Goal: Check status: Verify the current state of an ongoing process or item

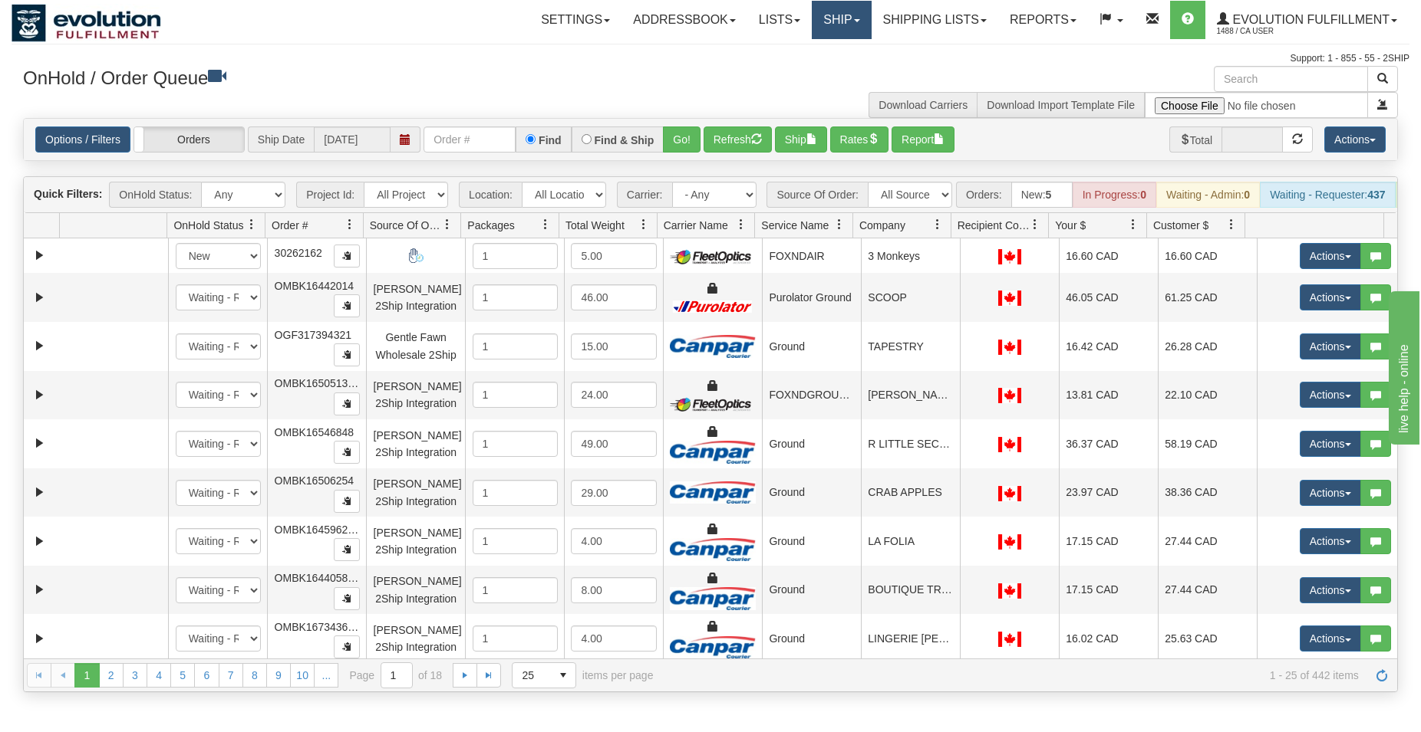
click at [841, 20] on link "Ship" at bounding box center [841, 20] width 59 height 38
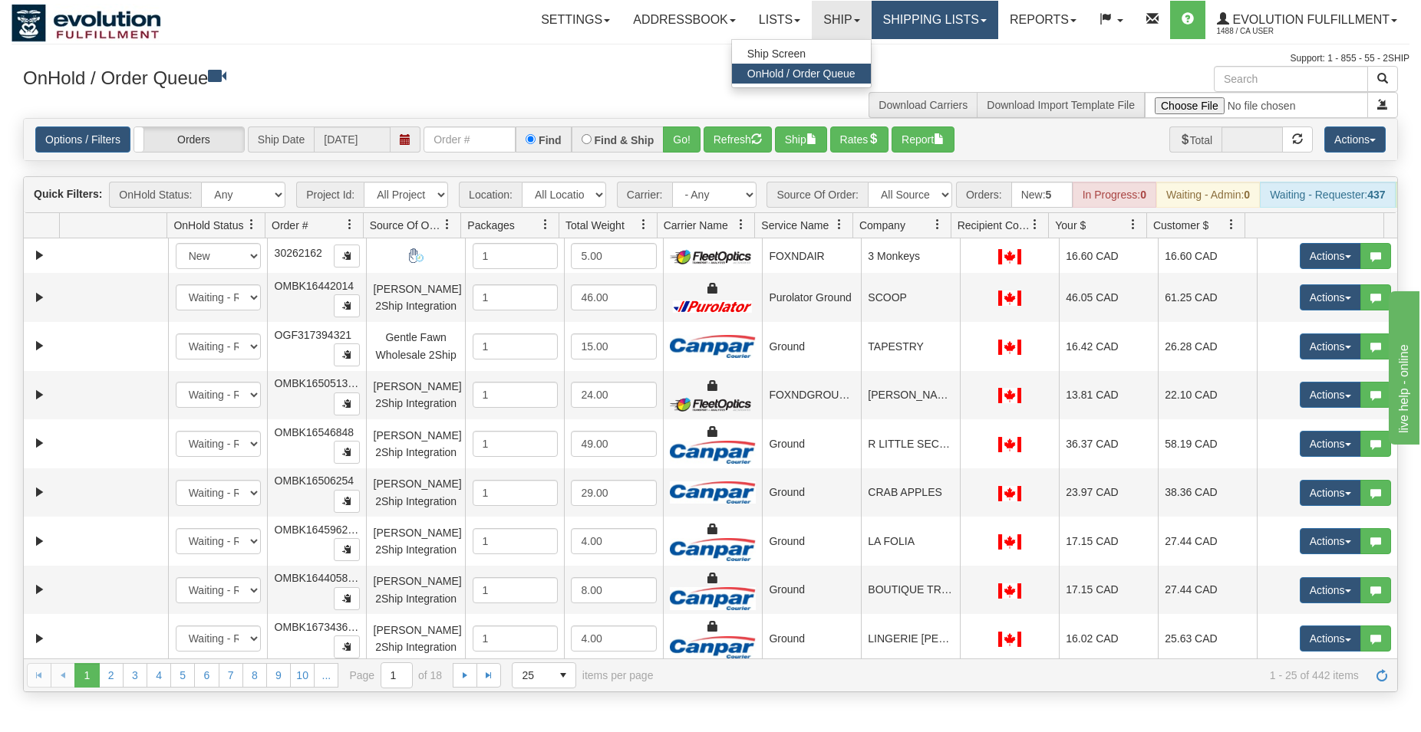
click at [915, 32] on link "Shipping lists" at bounding box center [934, 20] width 127 height 38
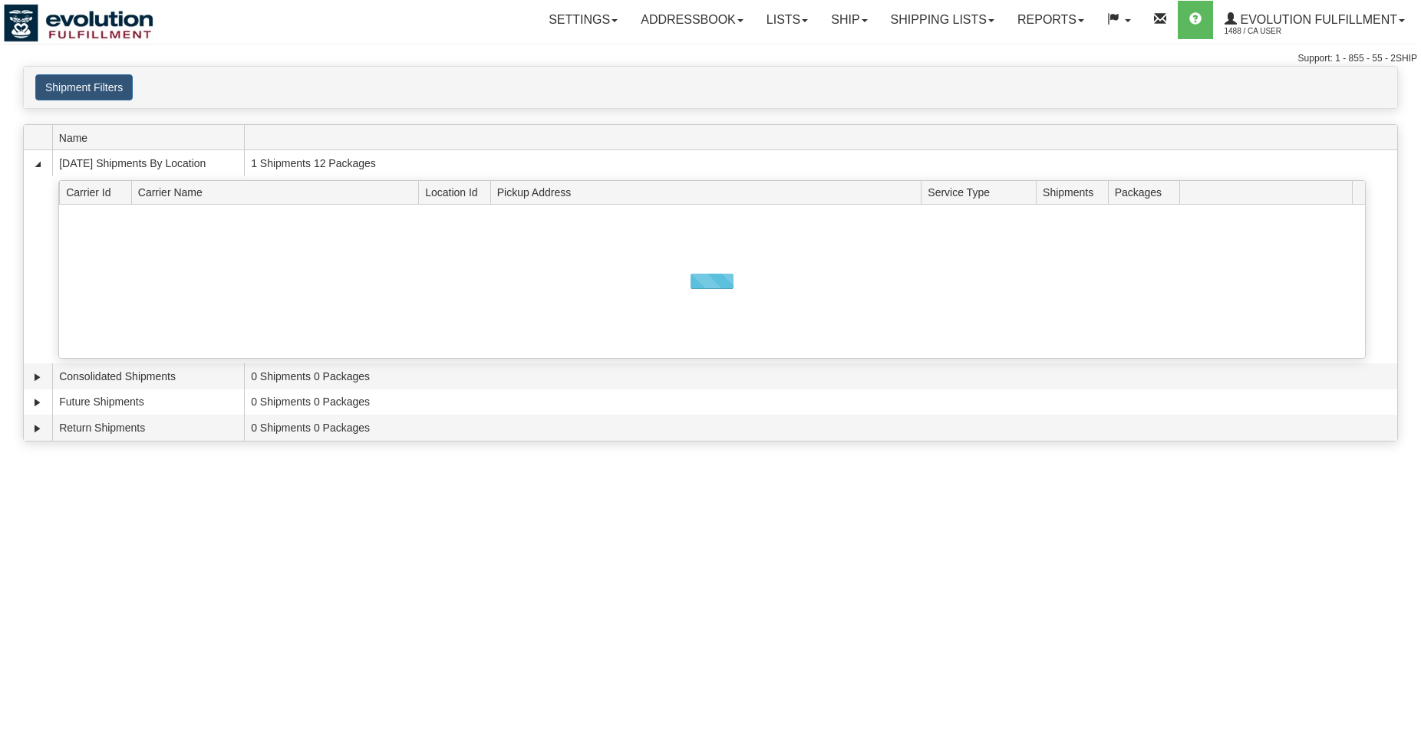
click at [137, 94] on h4 "Shipment Filters" at bounding box center [195, 87] width 321 height 26
click at [121, 89] on button "Shipment Filters" at bounding box center [83, 87] width 97 height 26
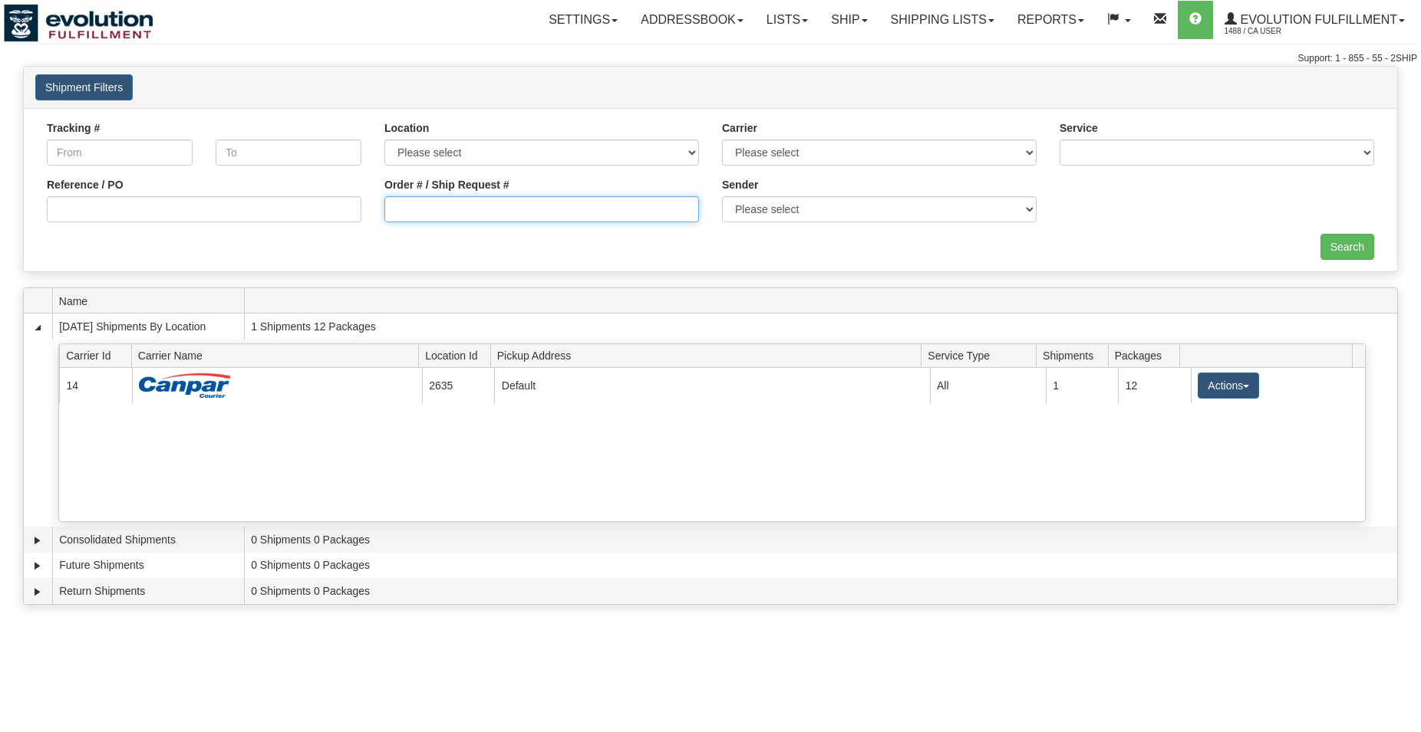
click at [654, 212] on input "Order # / Ship Request #" at bounding box center [541, 209] width 314 height 26
type input "7388"
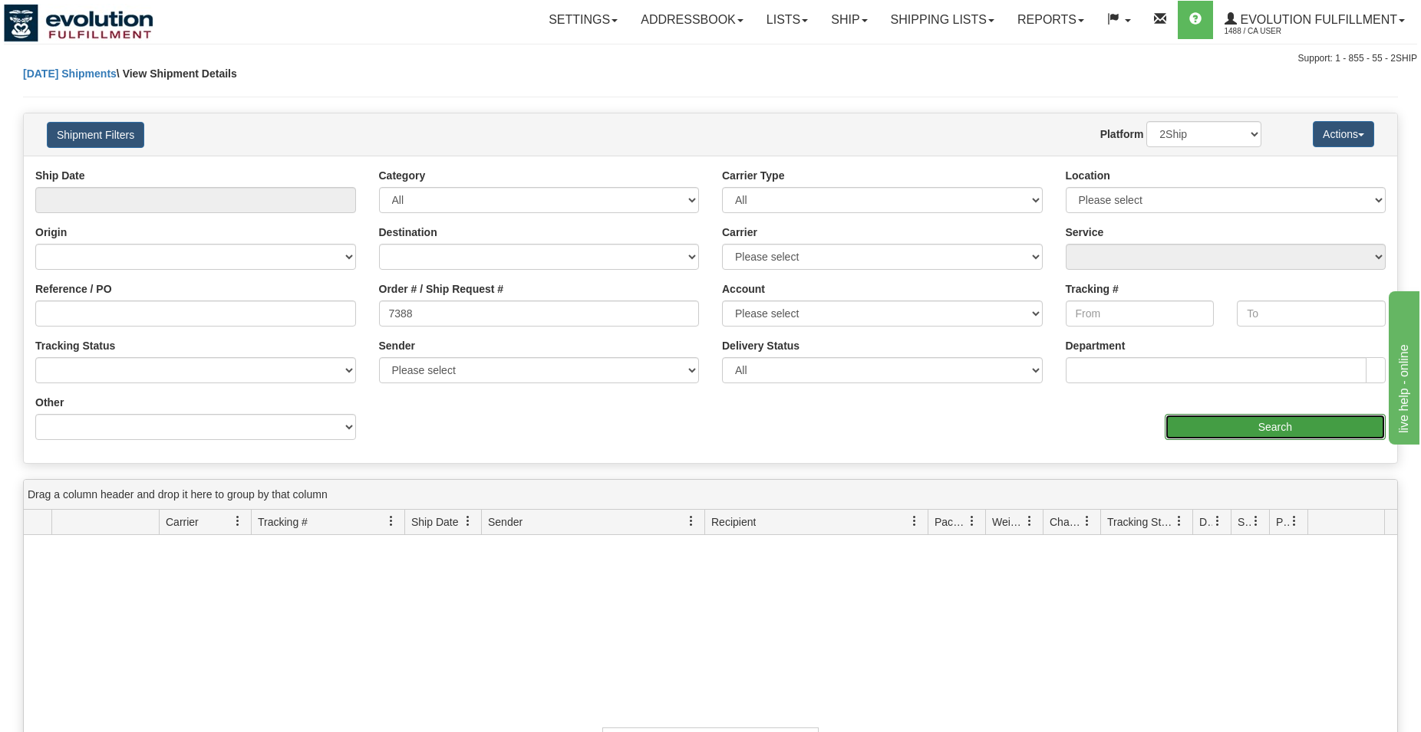
click at [1279, 427] on input "Search" at bounding box center [1274, 427] width 221 height 26
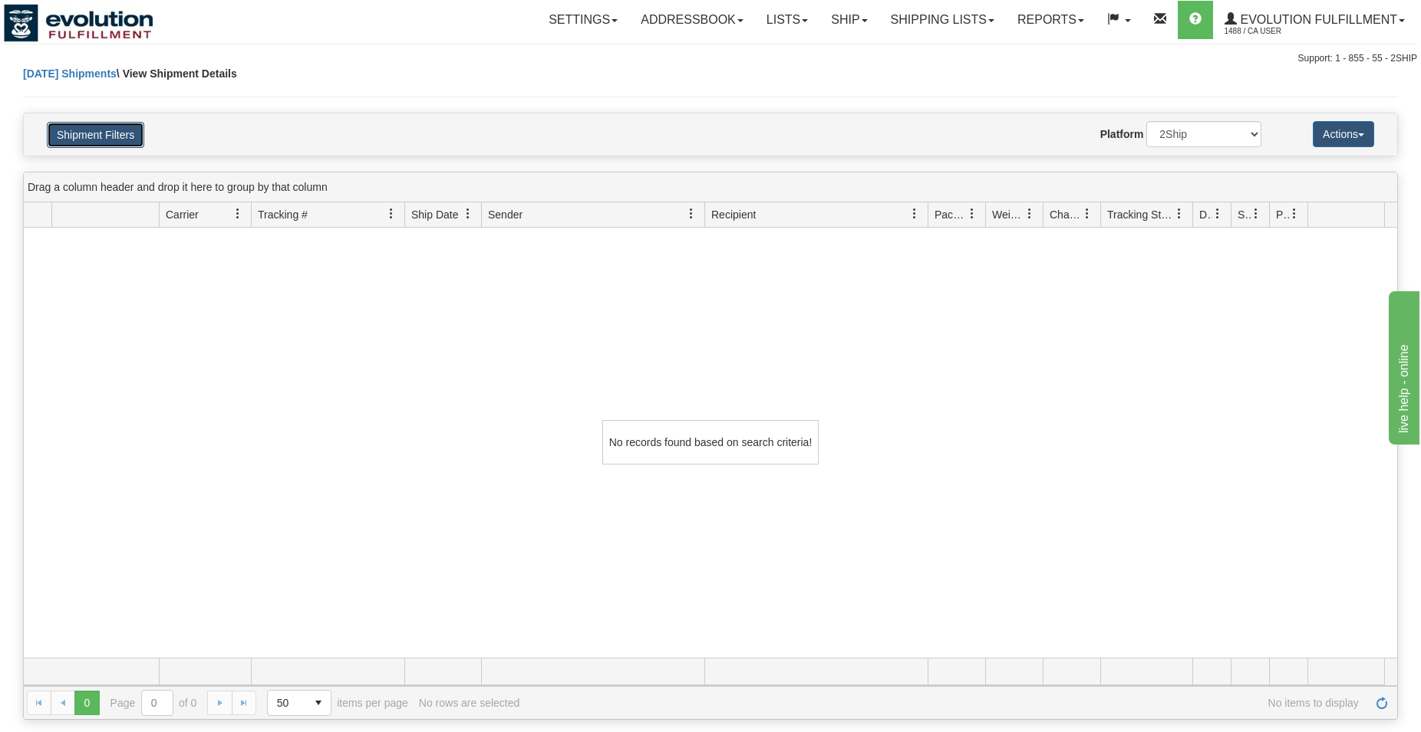
click at [109, 133] on button "Shipment Filters" at bounding box center [95, 135] width 97 height 26
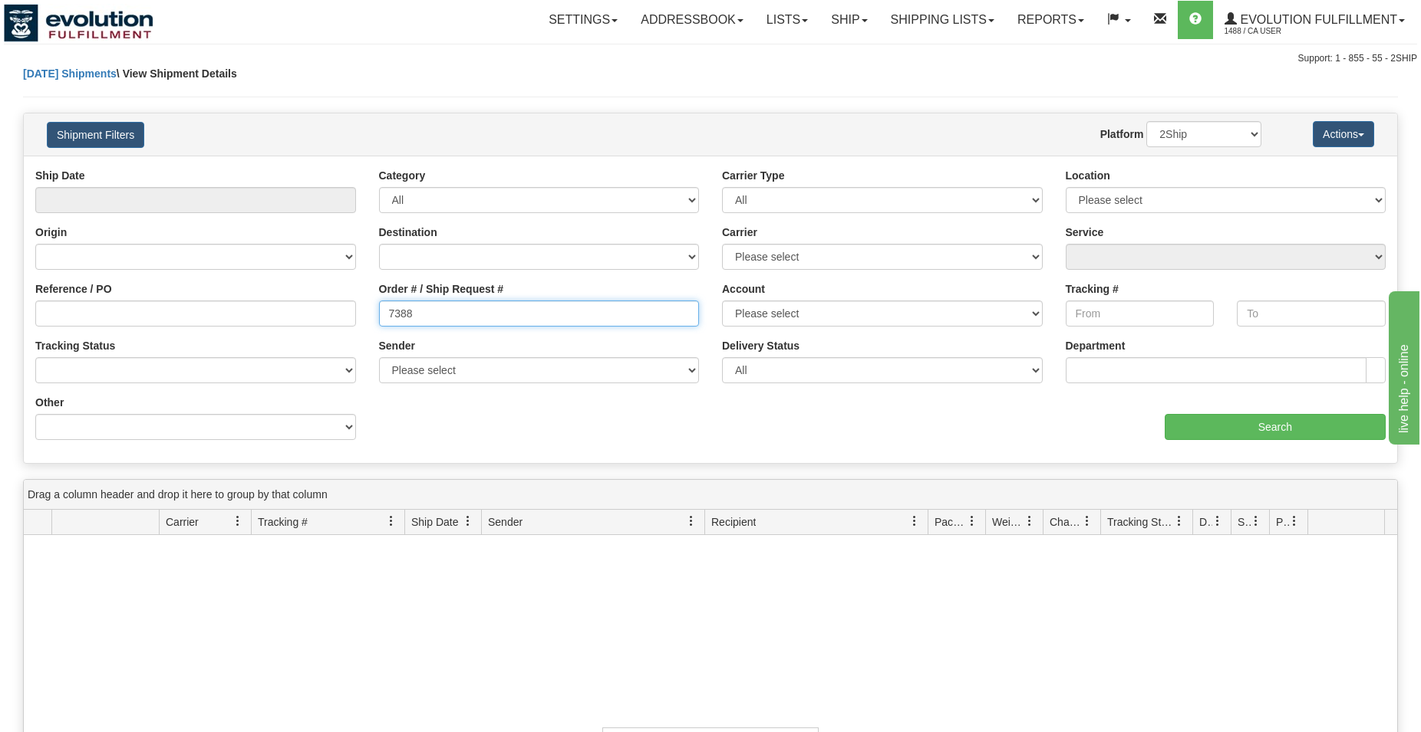
click at [440, 320] on input "7388" at bounding box center [539, 314] width 321 height 26
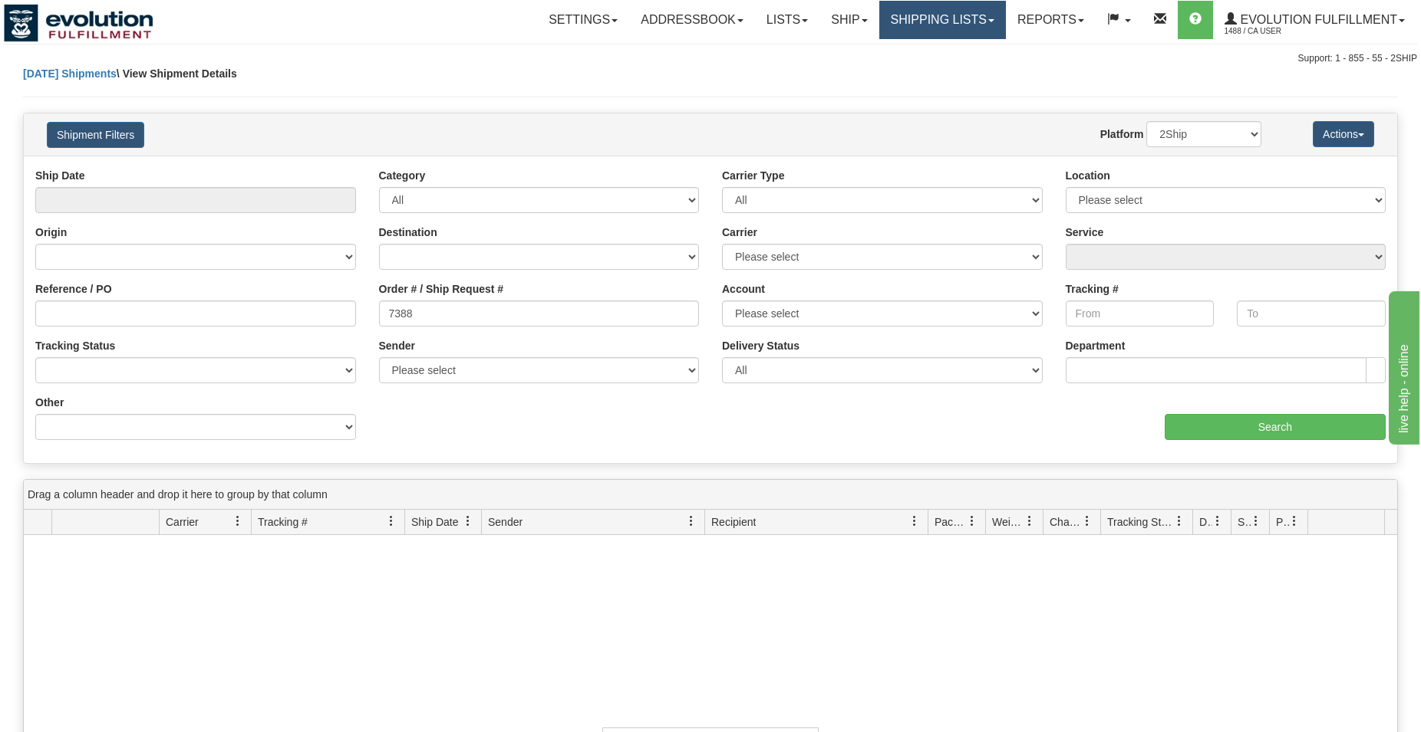
click at [879, 25] on link "Shipping lists" at bounding box center [942, 20] width 127 height 38
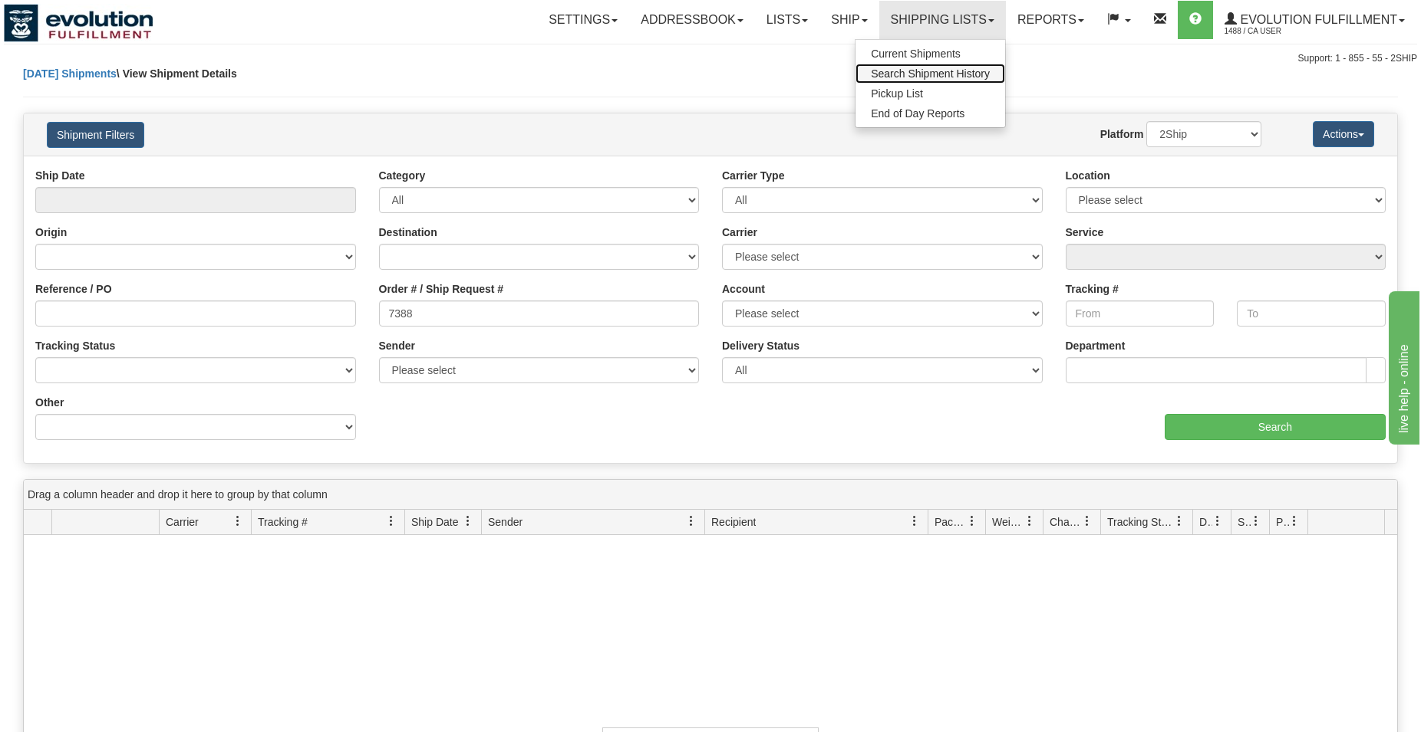
click at [902, 71] on span "Search Shipment History" at bounding box center [930, 73] width 119 height 12
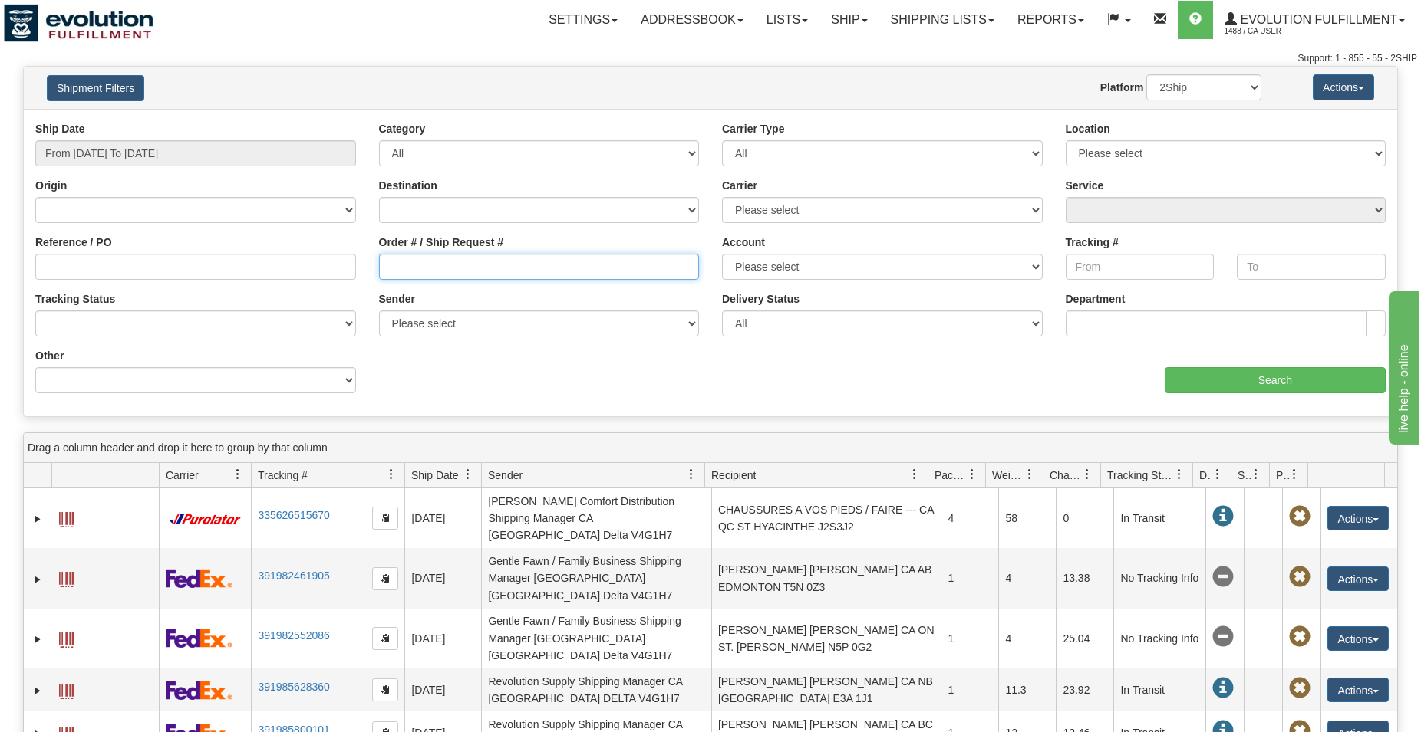
click at [427, 255] on input "Order # / Ship Request #" at bounding box center [539, 267] width 321 height 26
type input "127388"
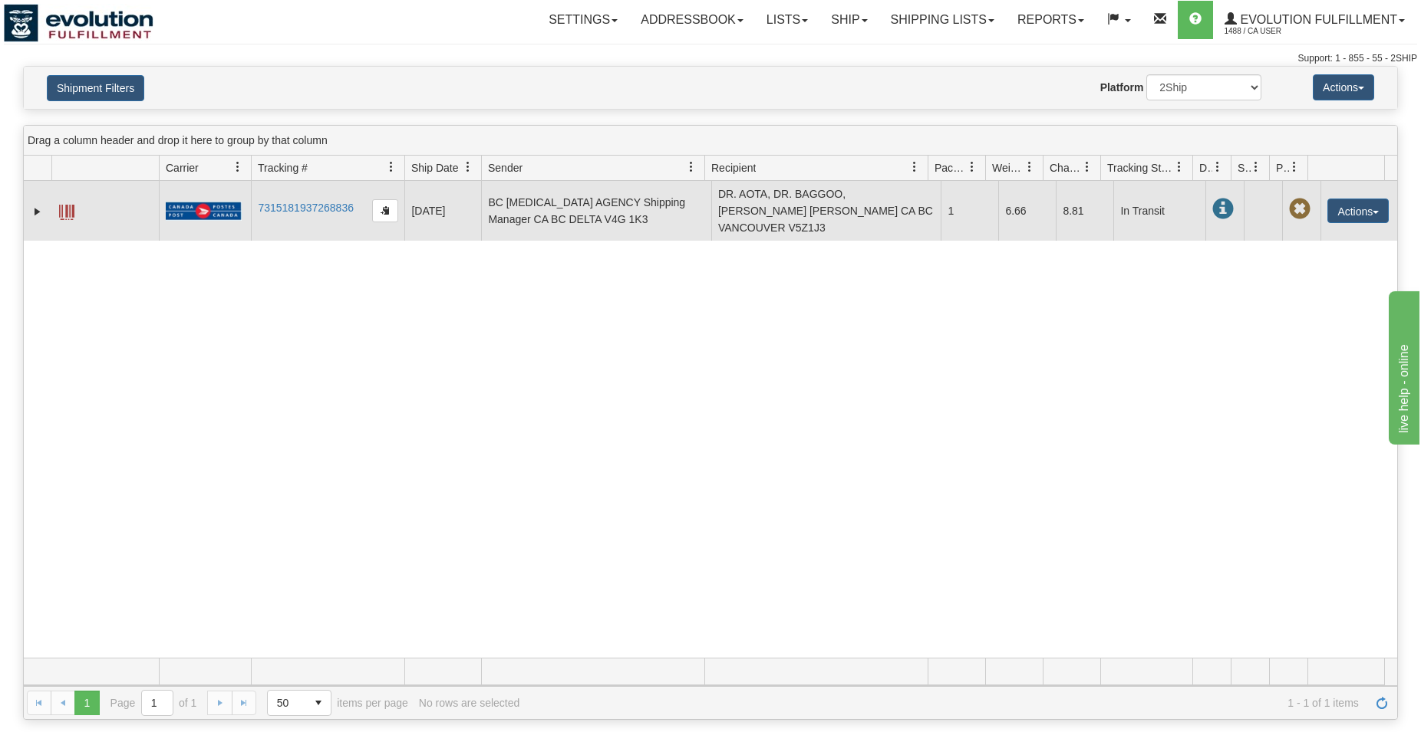
click at [71, 213] on span at bounding box center [66, 212] width 15 height 15
